Goal: Transaction & Acquisition: Purchase product/service

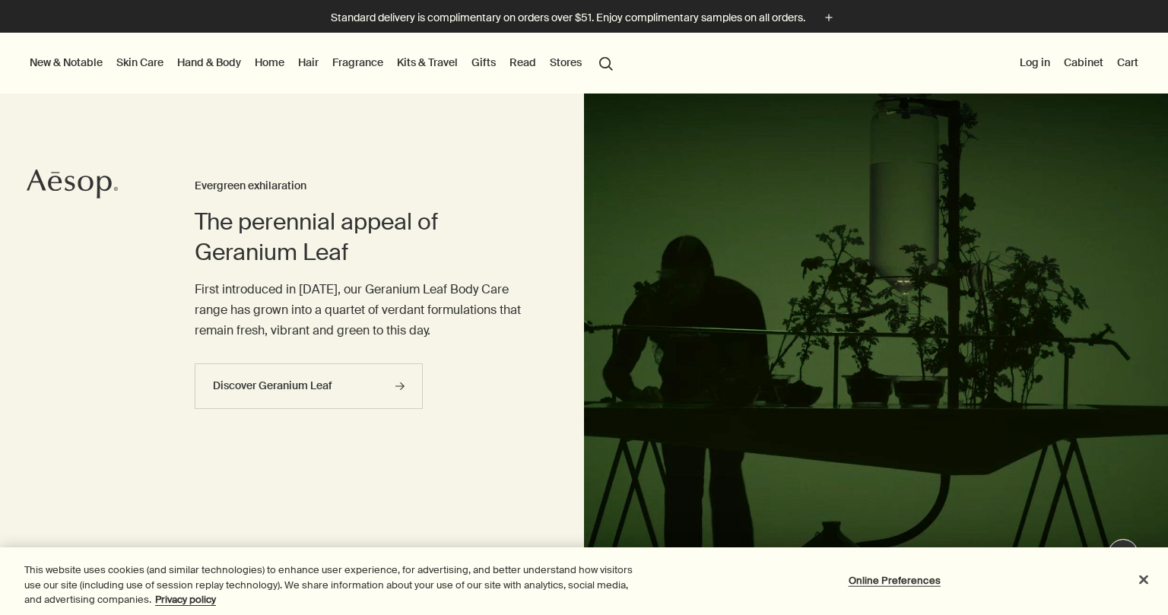
click at [147, 63] on link "Skin Care" at bounding box center [139, 62] width 53 height 20
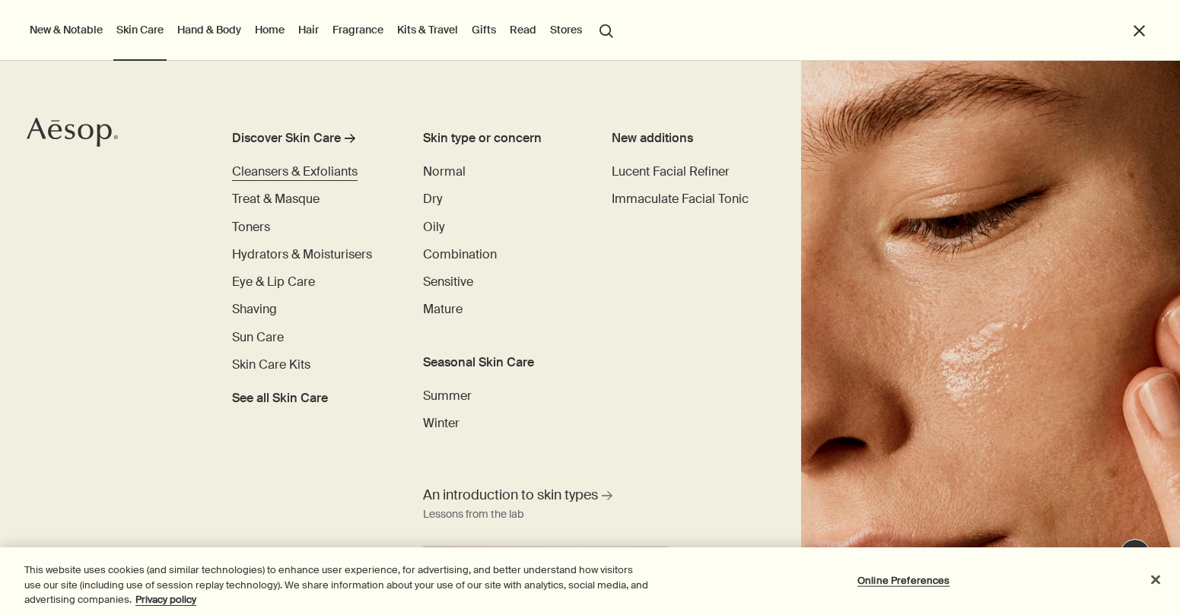
click at [259, 170] on span "Cleansers & Exfoliants" at bounding box center [295, 172] width 126 height 16
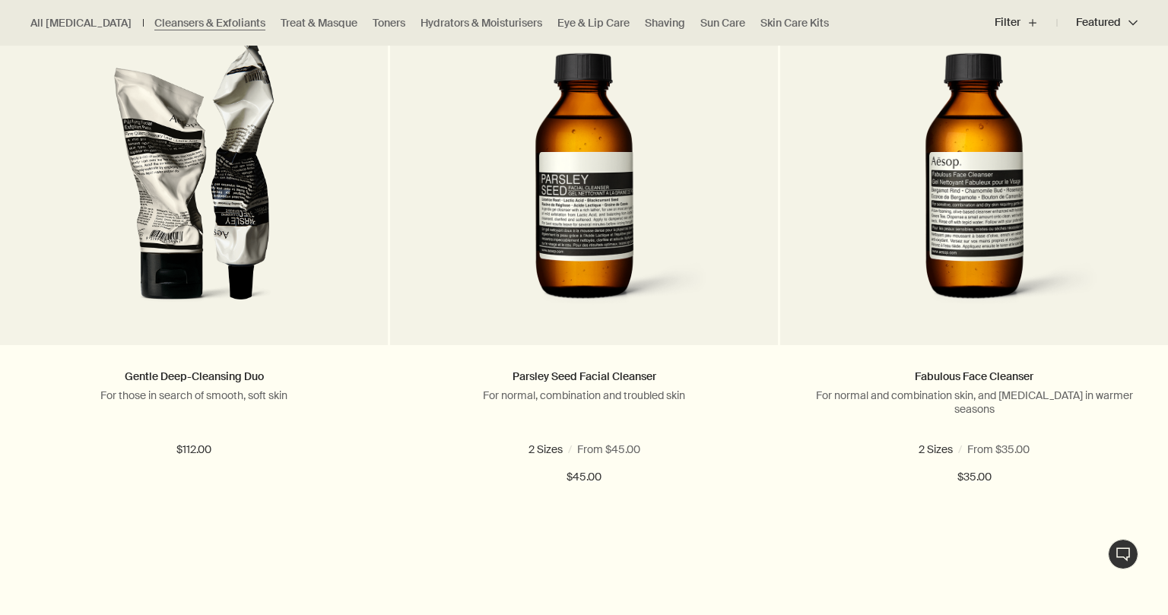
scroll to position [487, 0]
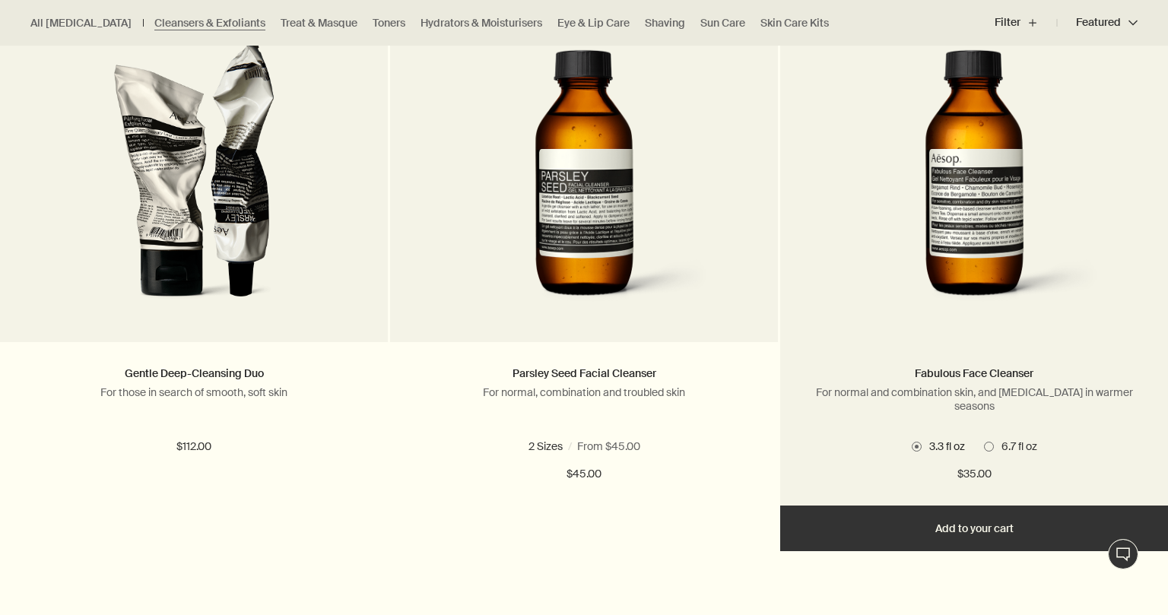
click at [1002, 438] on ul "3.3 fl oz 6.7 fl oz" at bounding box center [974, 447] width 342 height 20
click at [990, 445] on span at bounding box center [989, 447] width 10 height 10
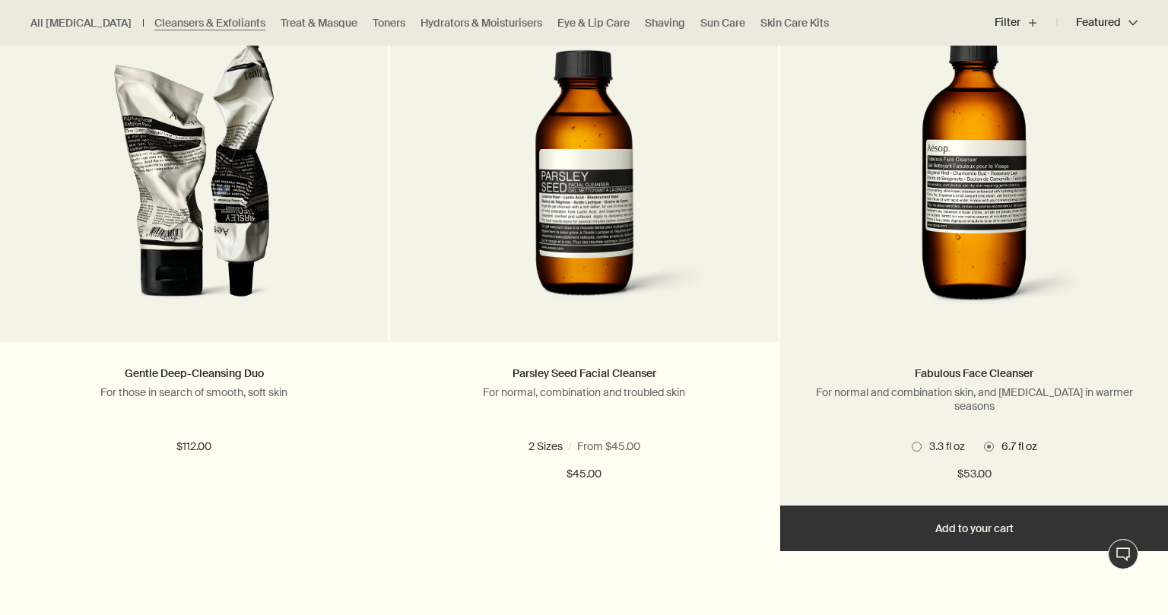
click at [998, 540] on button "Add Add to your cart" at bounding box center [974, 529] width 388 height 46
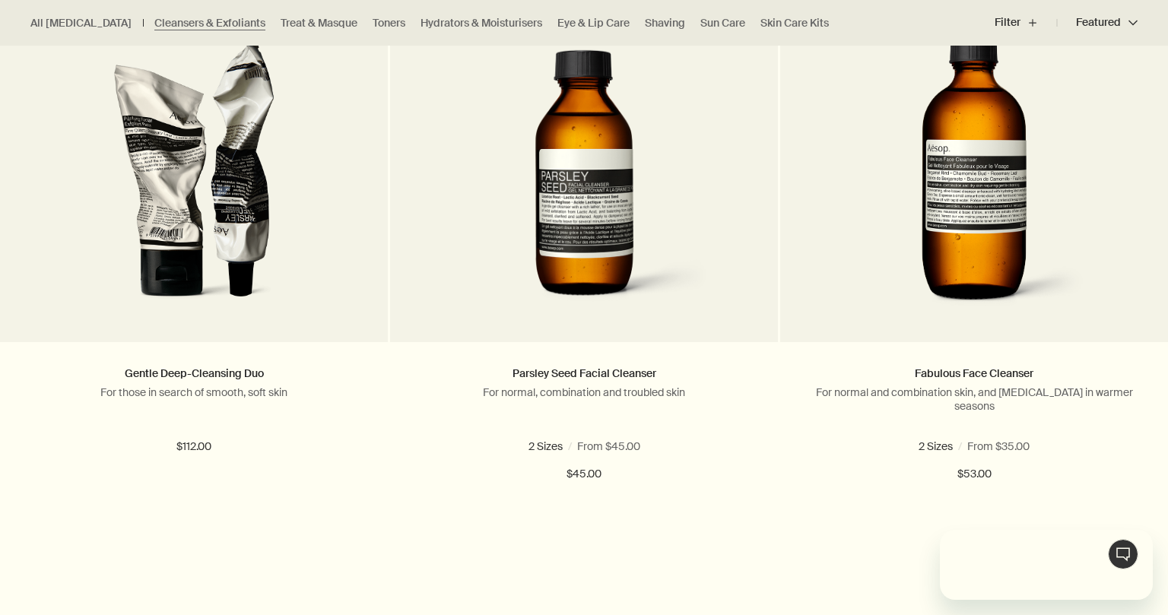
scroll to position [0, 0]
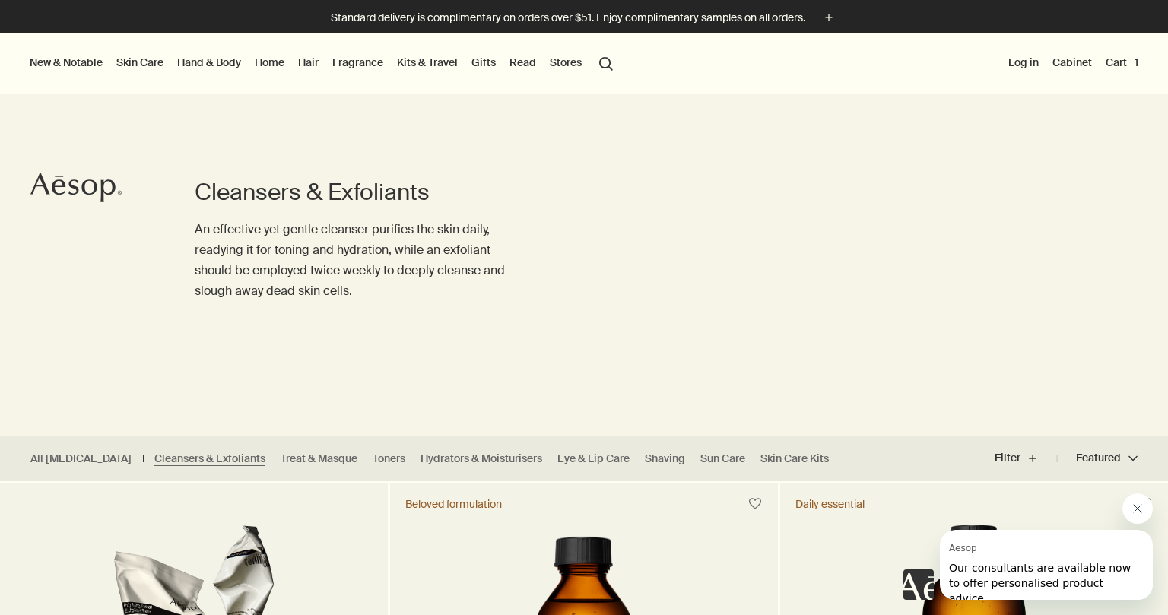
click at [303, 66] on link "Hair" at bounding box center [308, 62] width 27 height 20
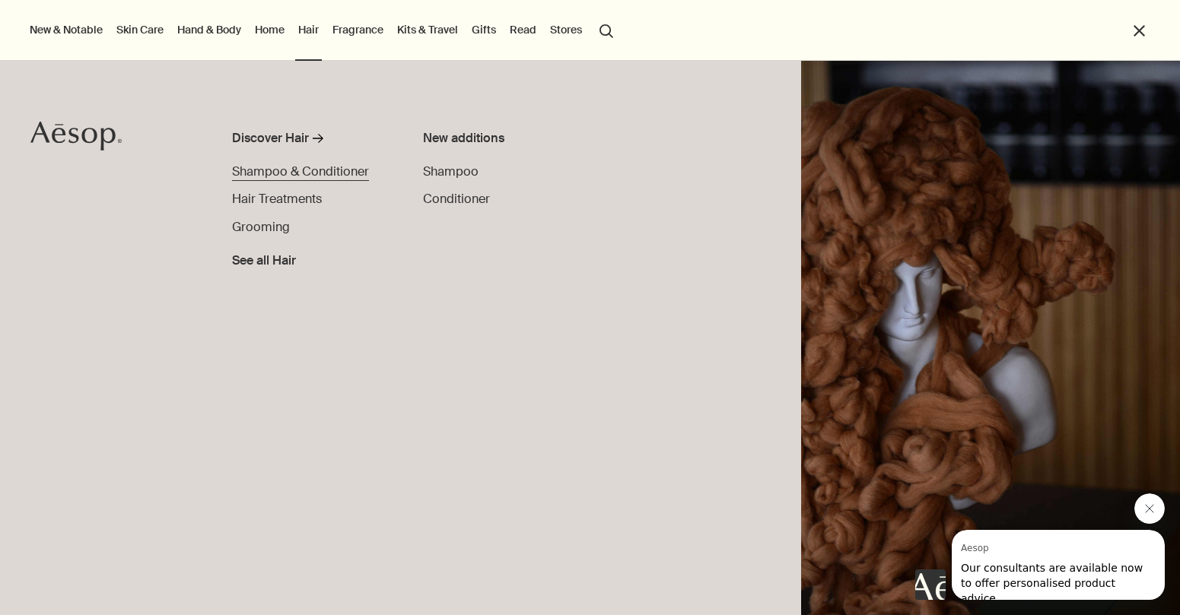
click at [313, 171] on span "Shampoo & Conditioner" at bounding box center [300, 172] width 137 height 16
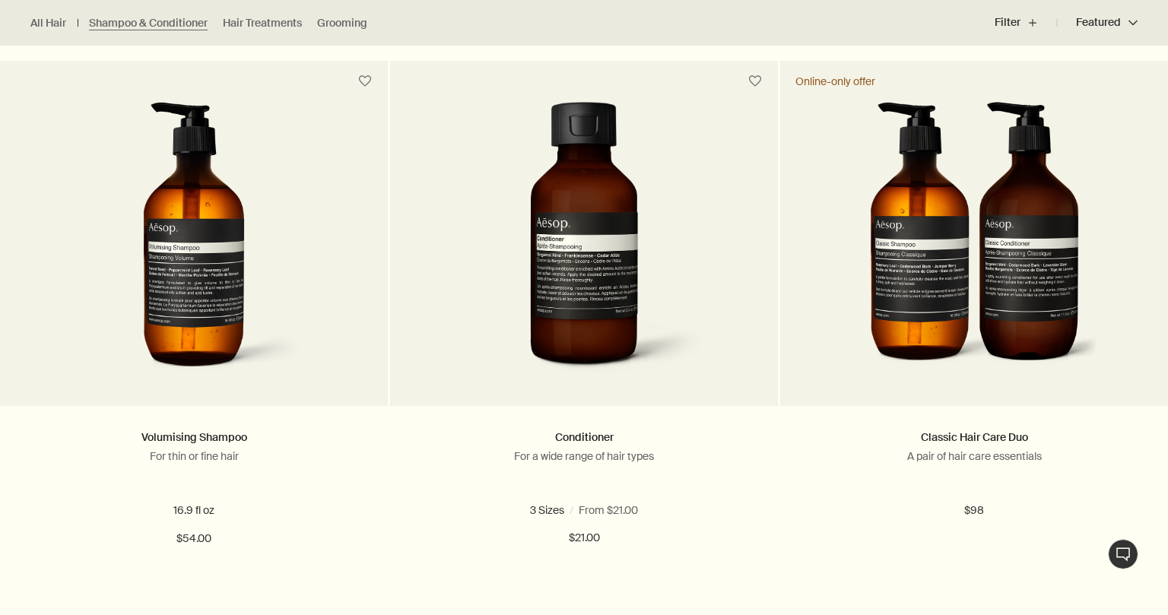
scroll to position [990, 0]
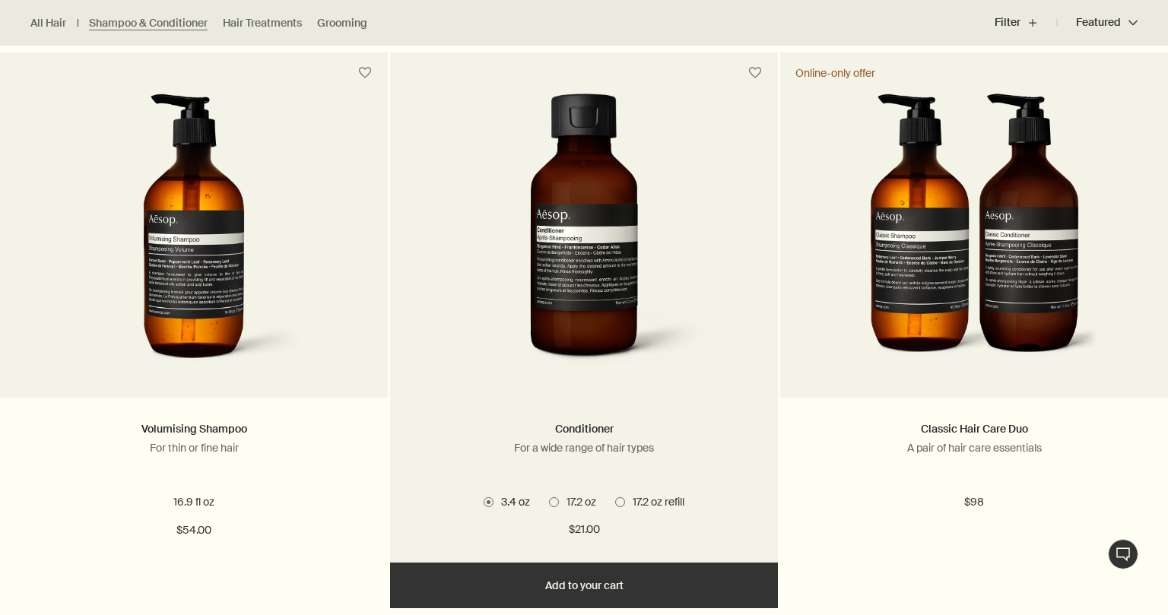
click at [627, 331] on img at bounding box center [584, 234] width 244 height 281
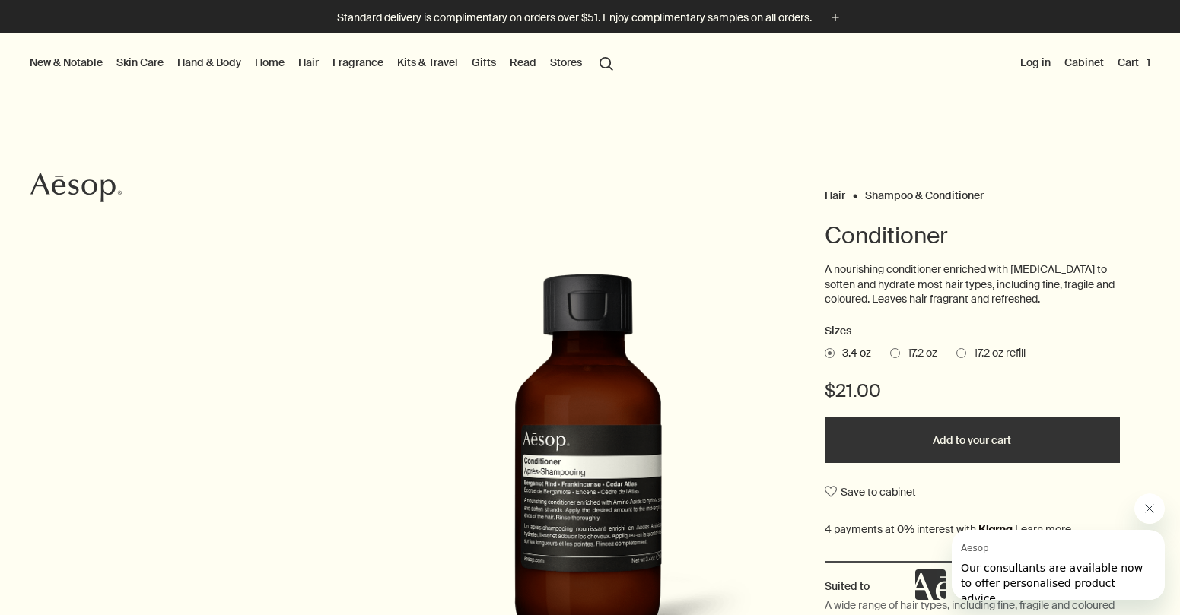
click at [956, 351] on span at bounding box center [961, 353] width 10 height 10
click at [956, 351] on input "17.2 oz refill" at bounding box center [956, 351] width 0 height 10
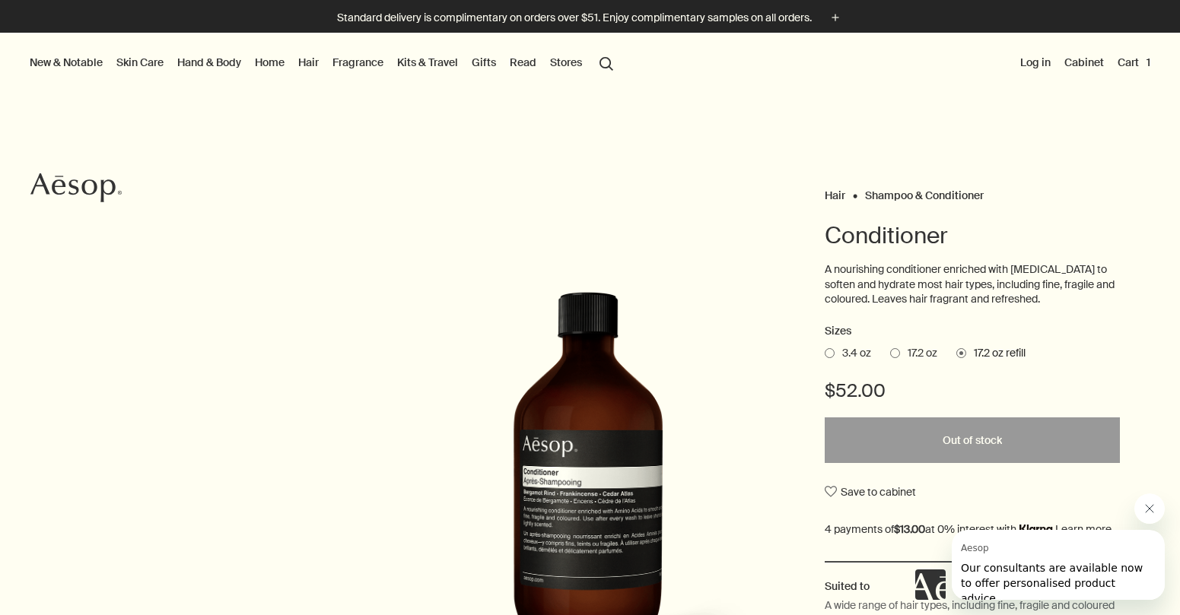
click at [902, 351] on span "17.2 oz" at bounding box center [918, 353] width 37 height 15
click at [890, 351] on input "17.2 oz" at bounding box center [890, 351] width 0 height 10
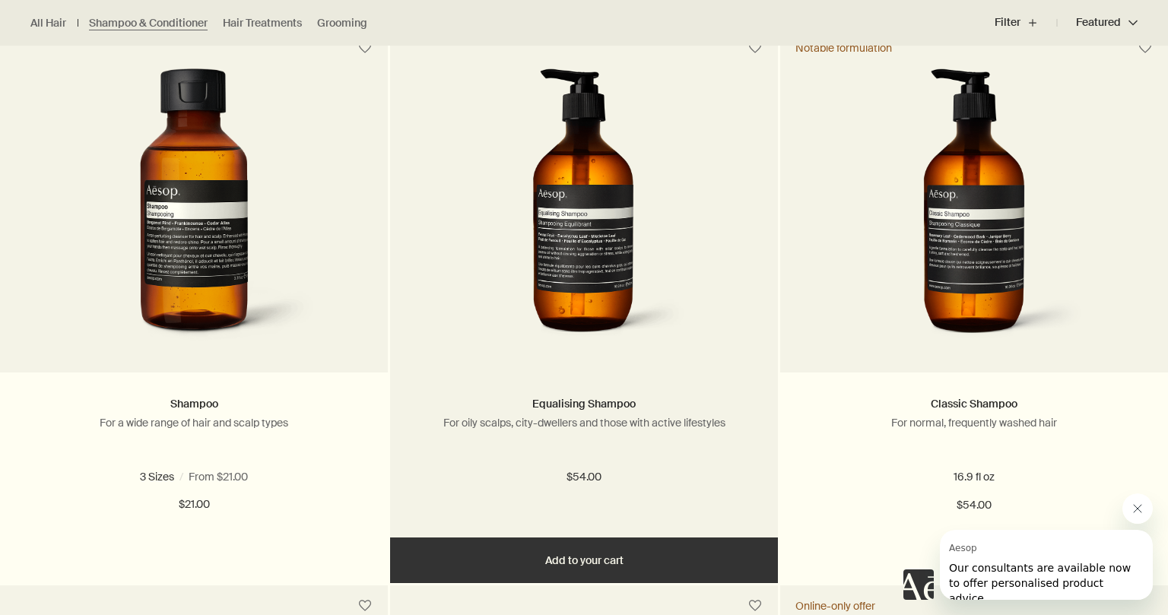
click at [570, 568] on button "Add Add to your cart" at bounding box center [584, 561] width 388 height 46
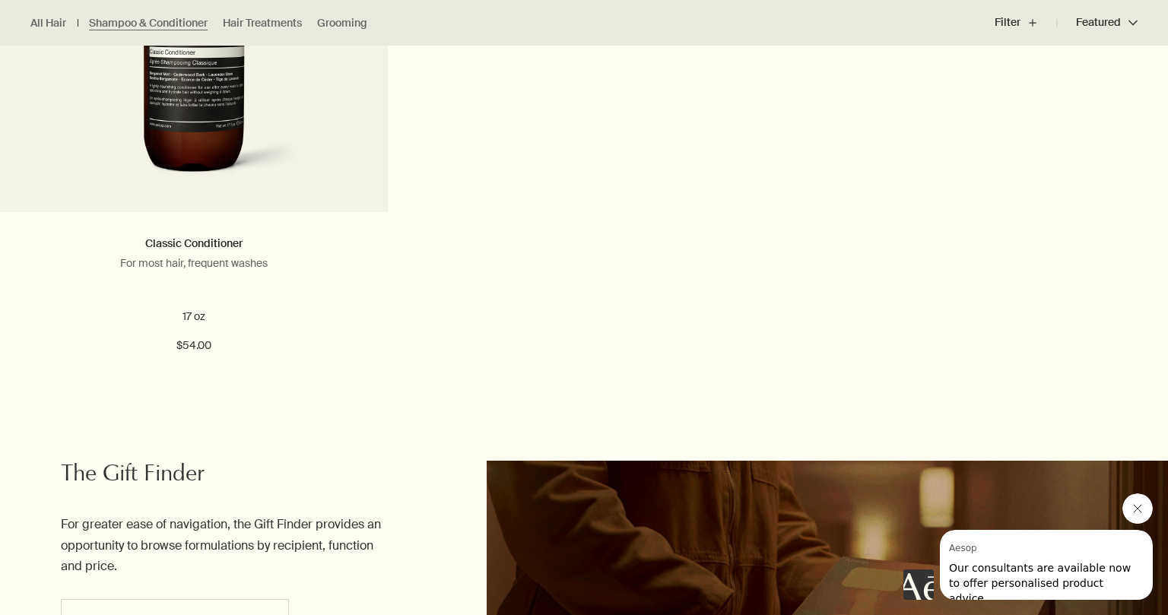
scroll to position [1734, 0]
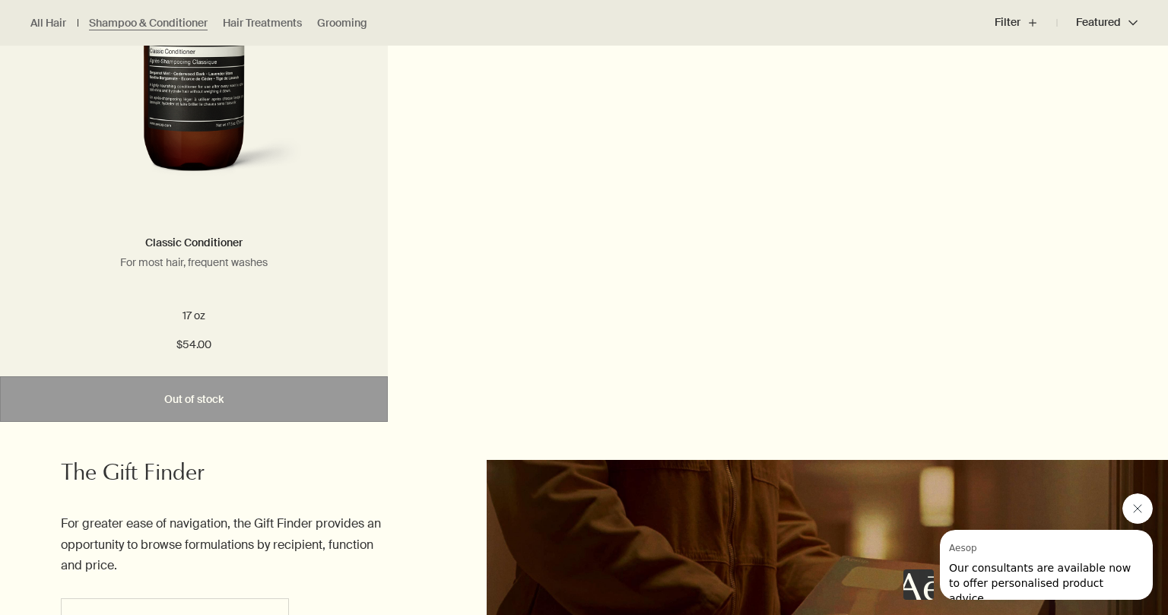
click at [175, 175] on img at bounding box center [194, 47] width 227 height 281
